Goal: Navigation & Orientation: Find specific page/section

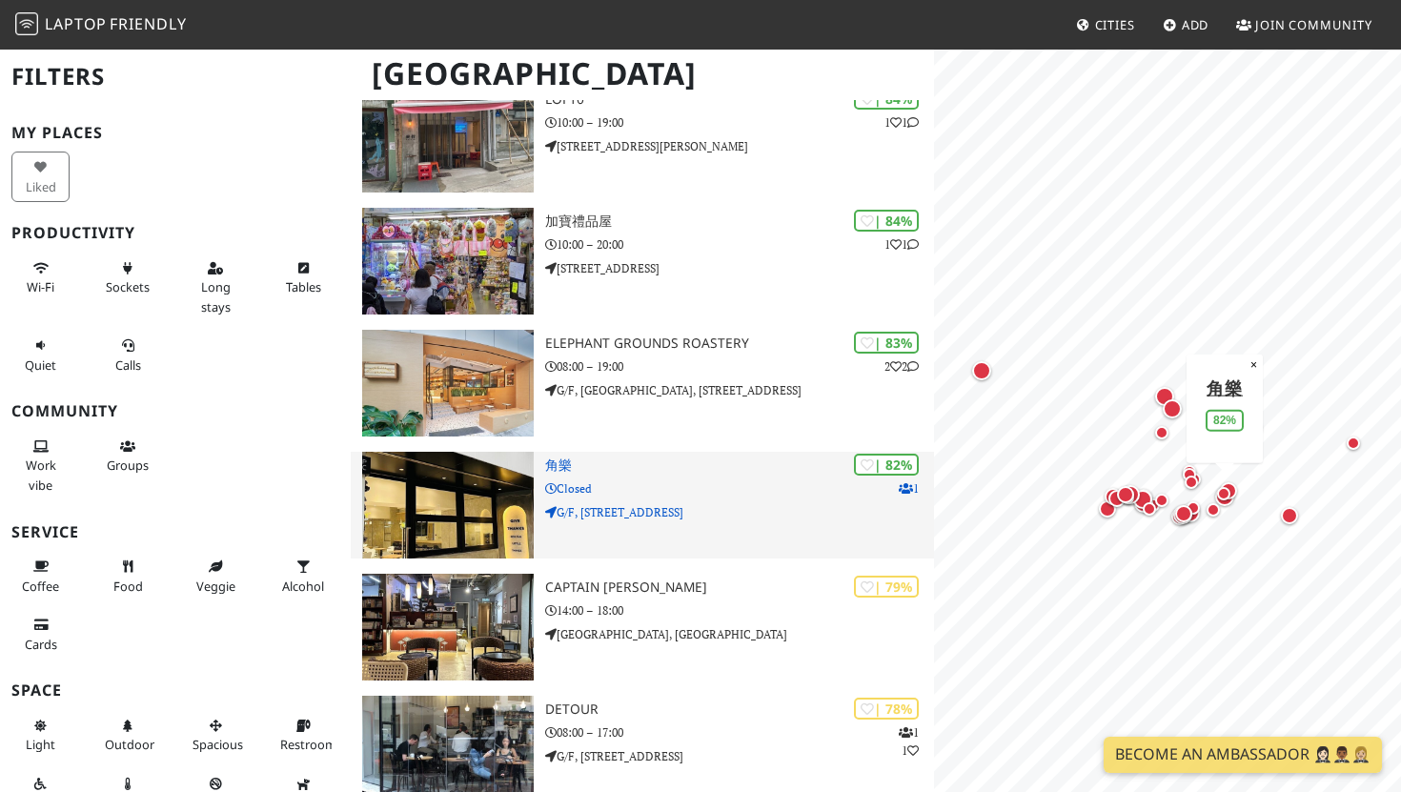
scroll to position [806, 0]
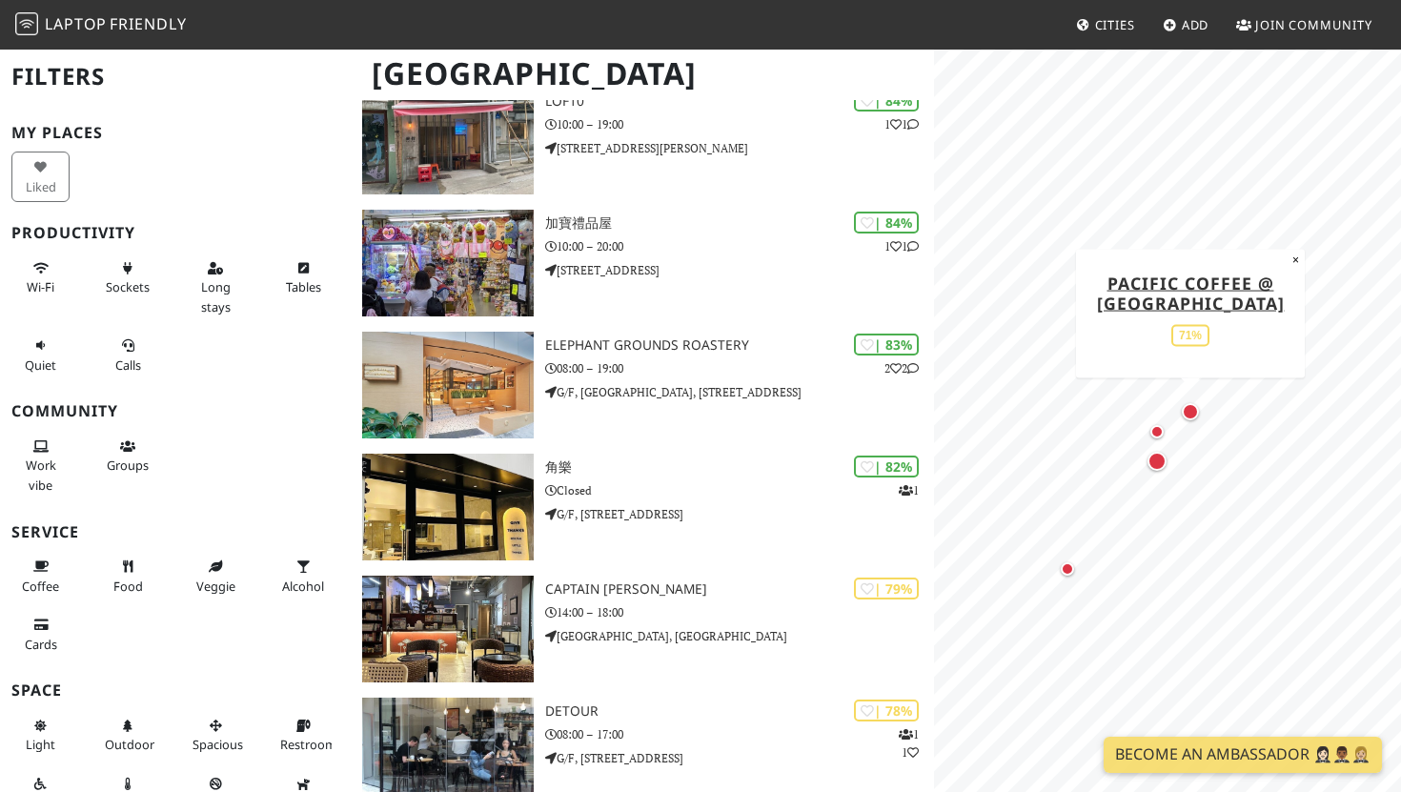
click at [1194, 415] on div "Map marker" at bounding box center [1190, 411] width 17 height 17
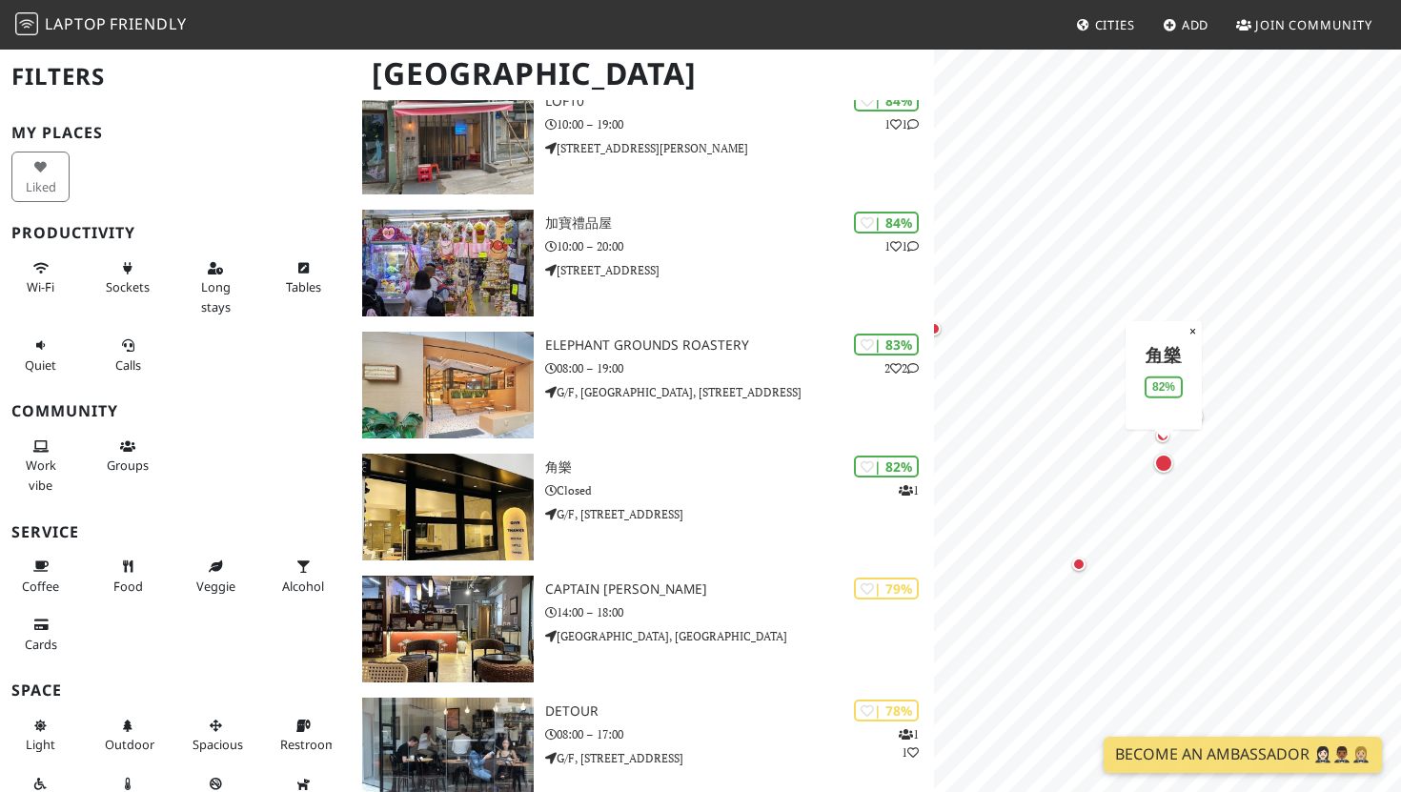
click at [1159, 458] on div "Map marker" at bounding box center [1163, 463] width 19 height 19
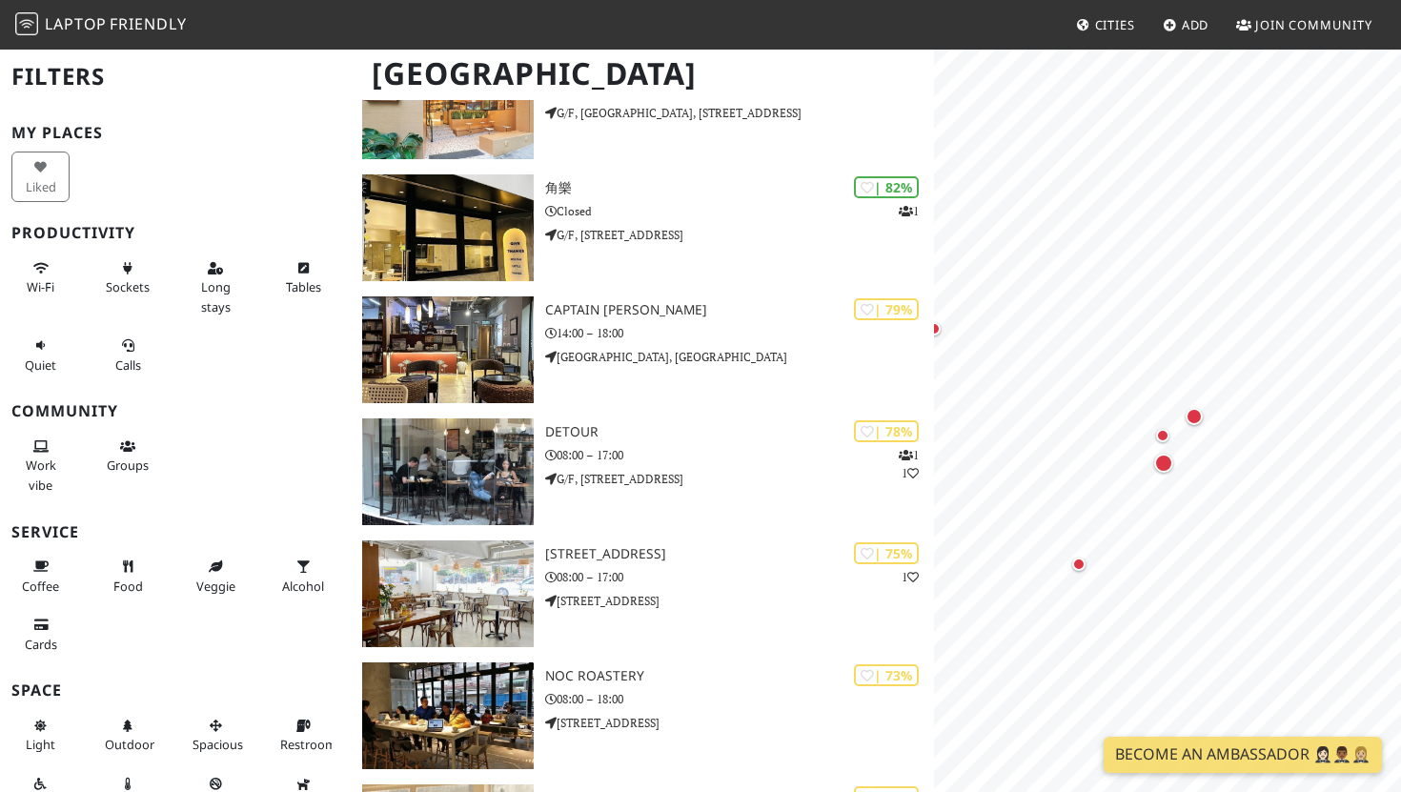
scroll to position [1085, 0]
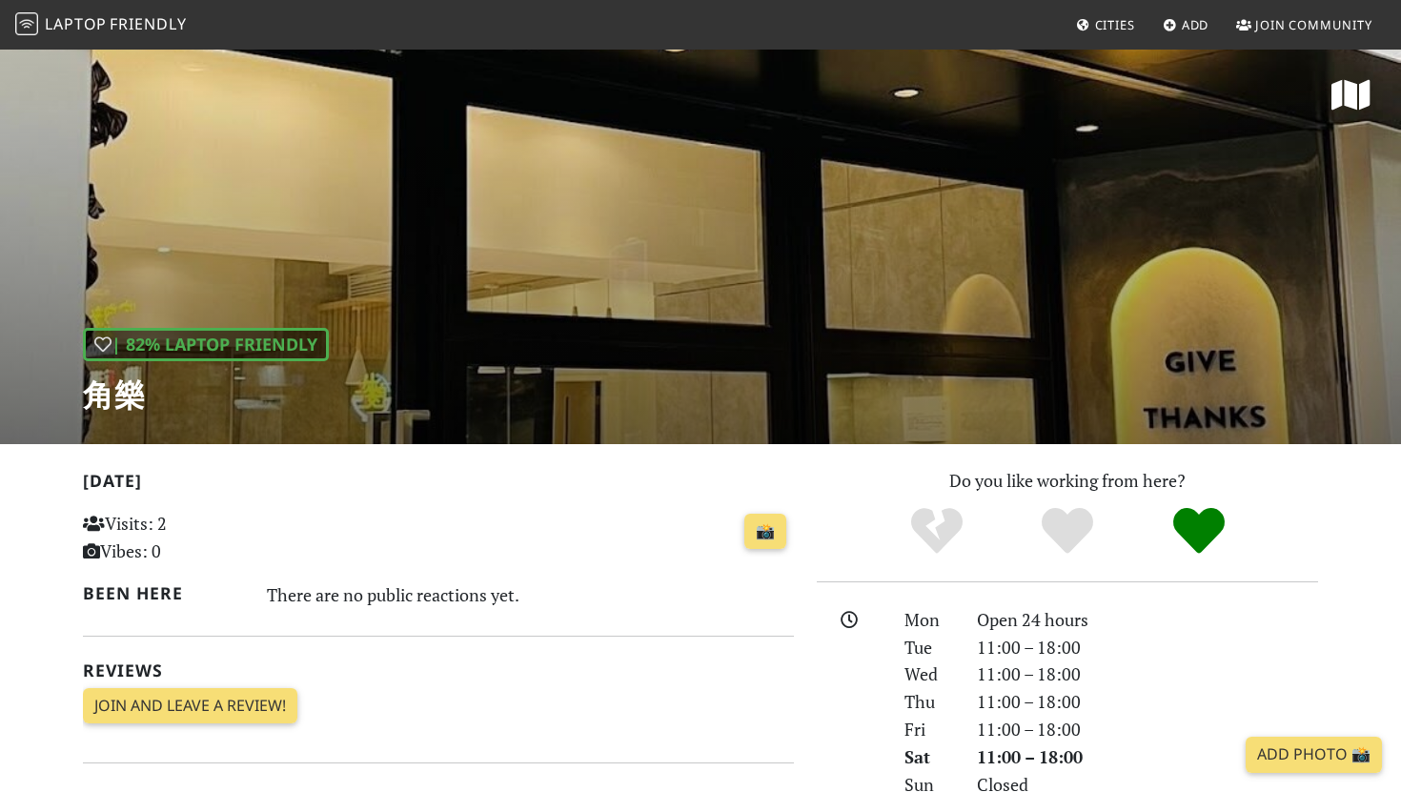
click at [601, 320] on div "| 82% Laptop Friendly 角樂" at bounding box center [700, 246] width 1401 height 397
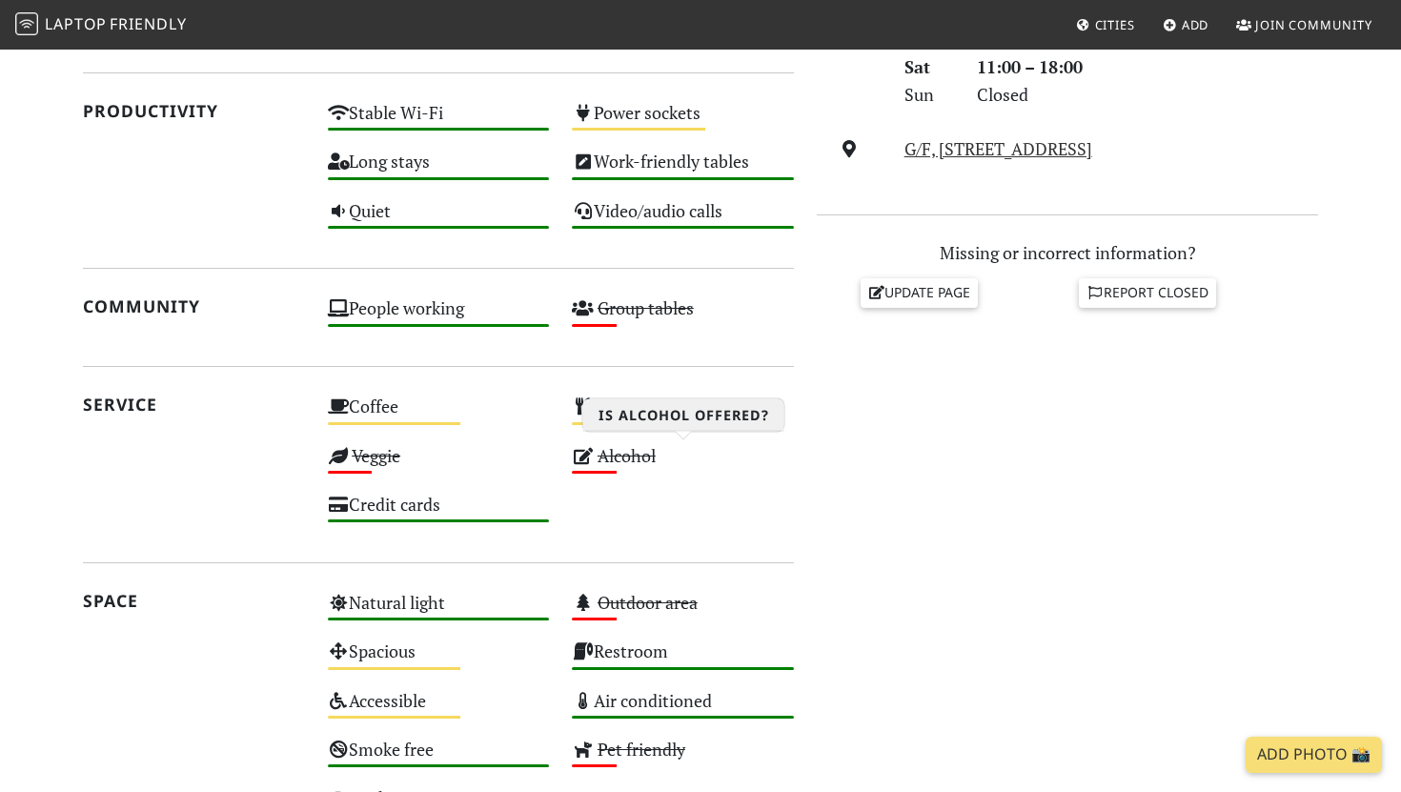
scroll to position [685, 0]
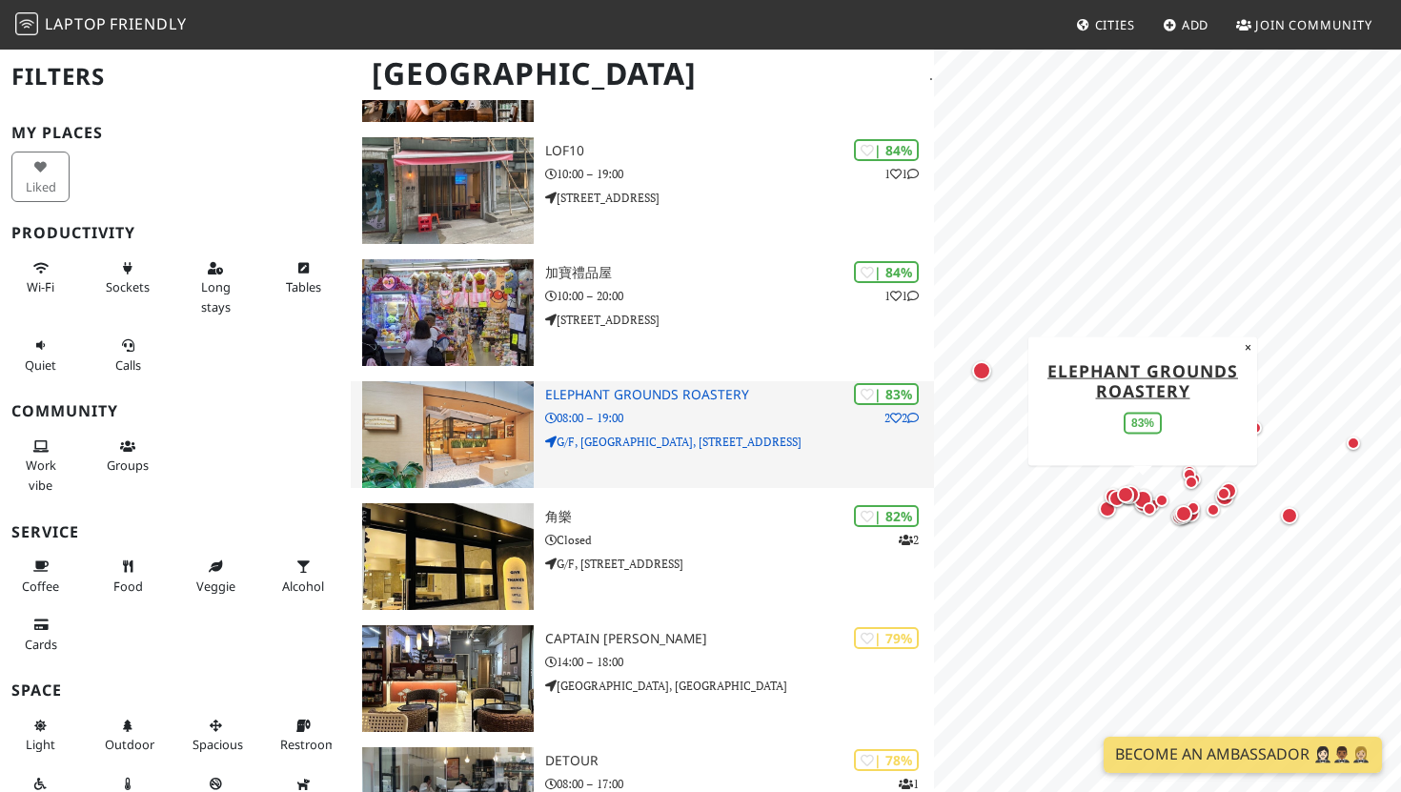
scroll to position [813, 0]
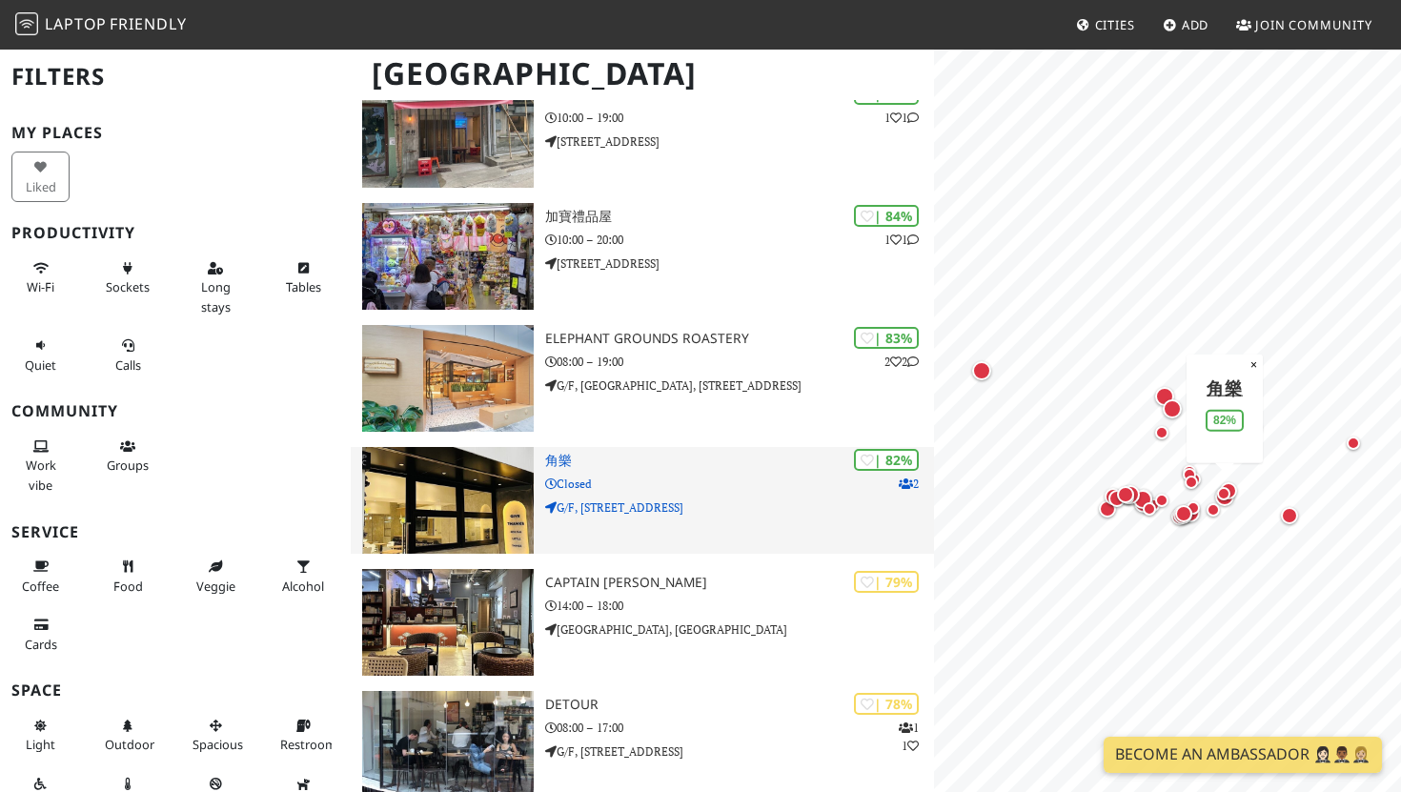
click at [547, 461] on h3 "角樂" at bounding box center [739, 461] width 389 height 16
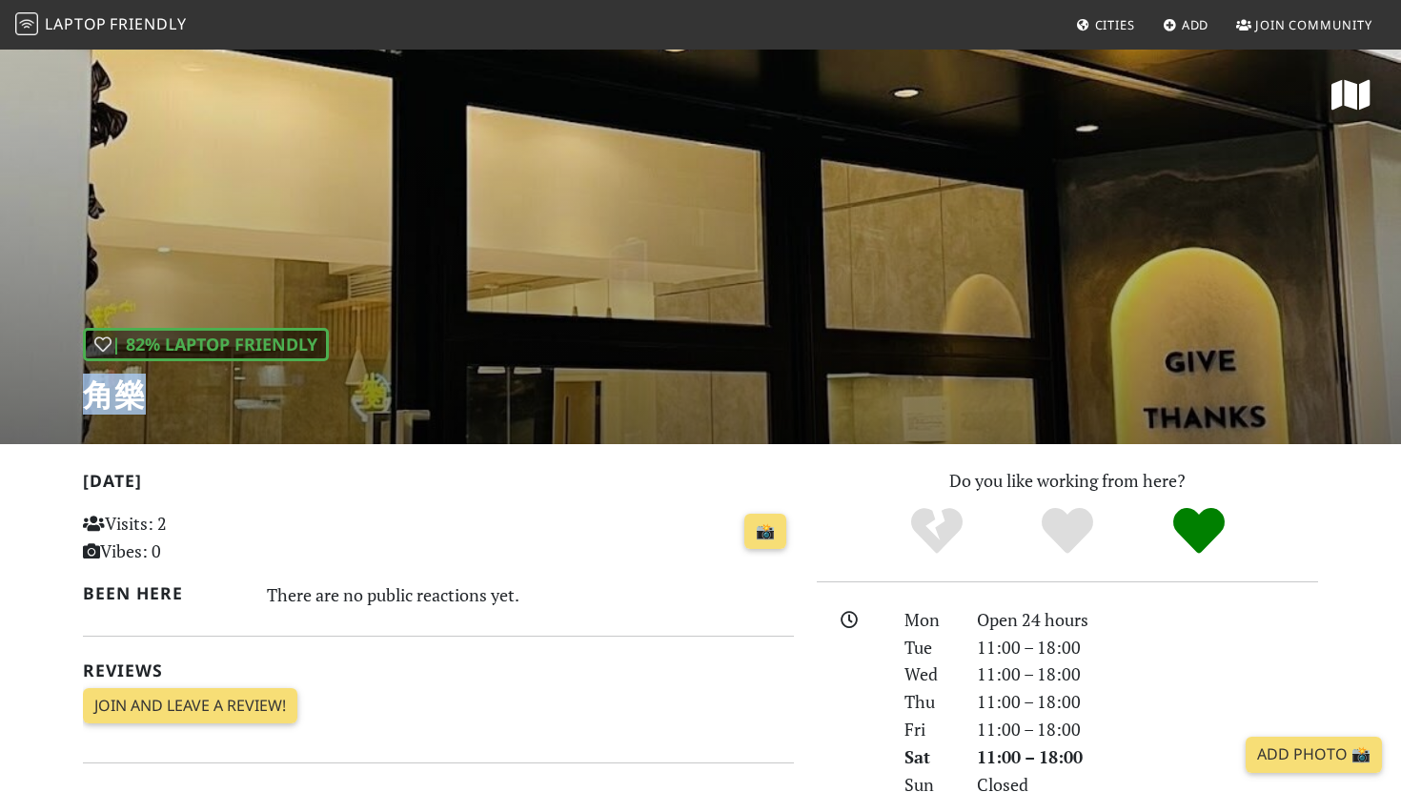
drag, startPoint x: 50, startPoint y: 369, endPoint x: 236, endPoint y: 388, distance: 187.8
click at [237, 388] on div "| 82% Laptop Friendly 角樂" at bounding box center [700, 246] width 1401 height 397
copy h1 "角樂"
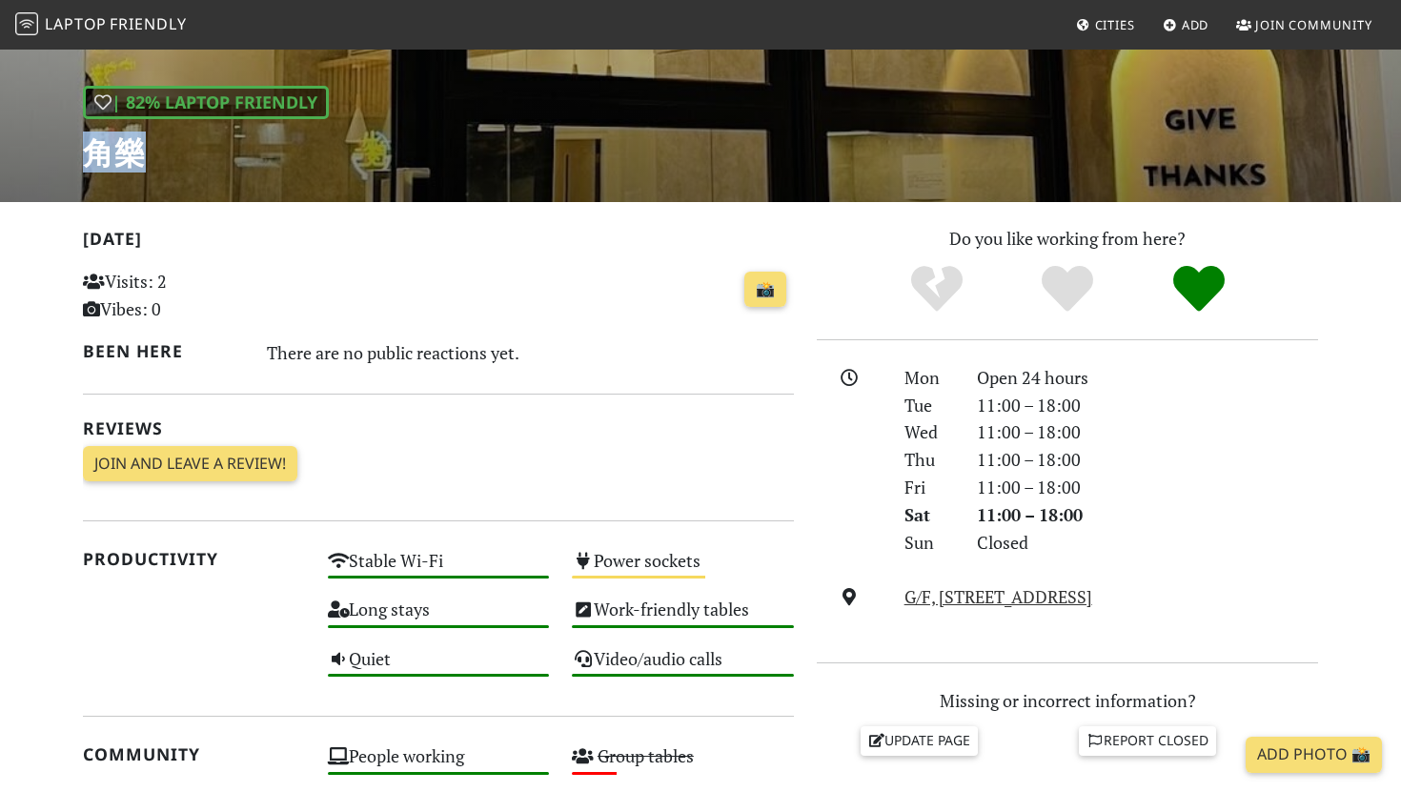
scroll to position [824, 0]
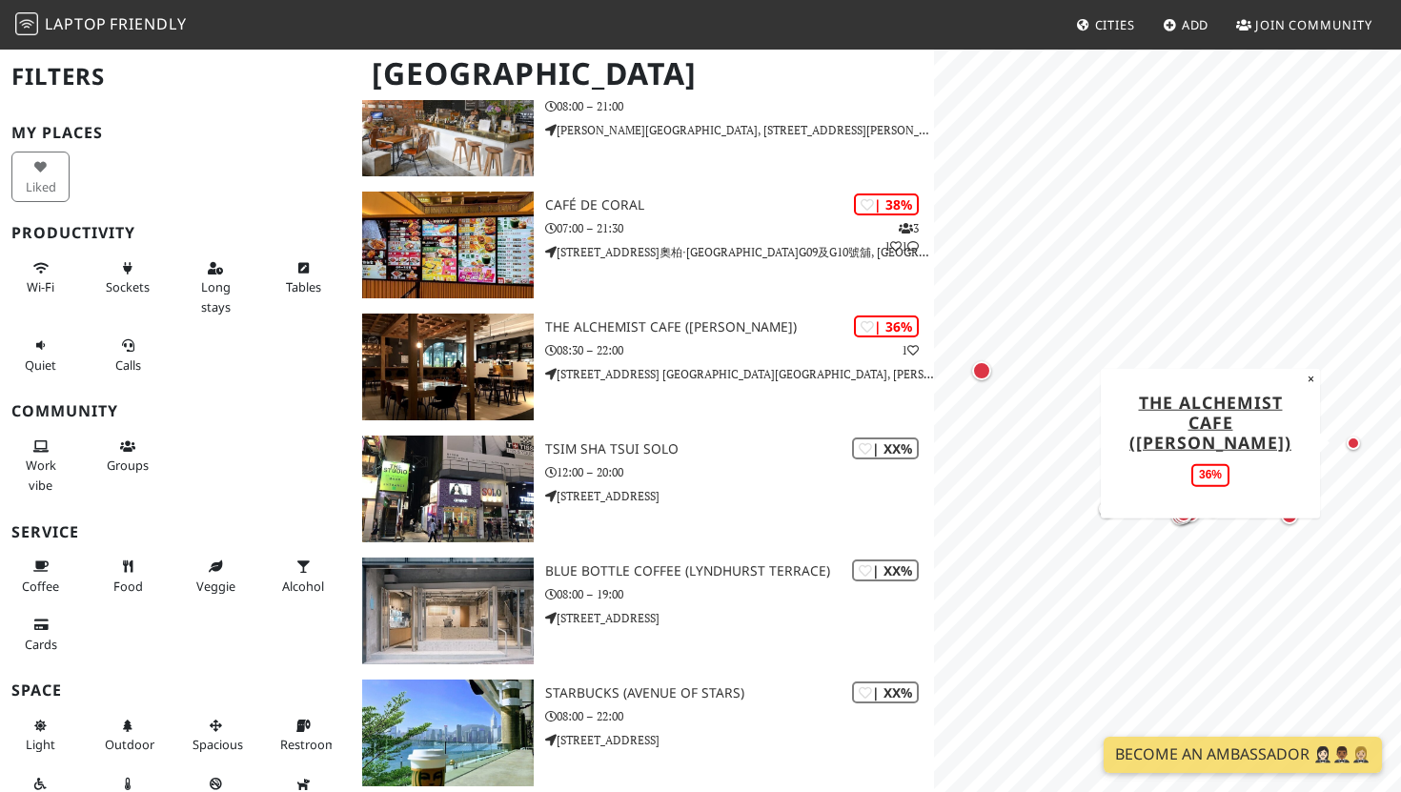
scroll to position [3480, 0]
